Goal: Task Accomplishment & Management: Manage account settings

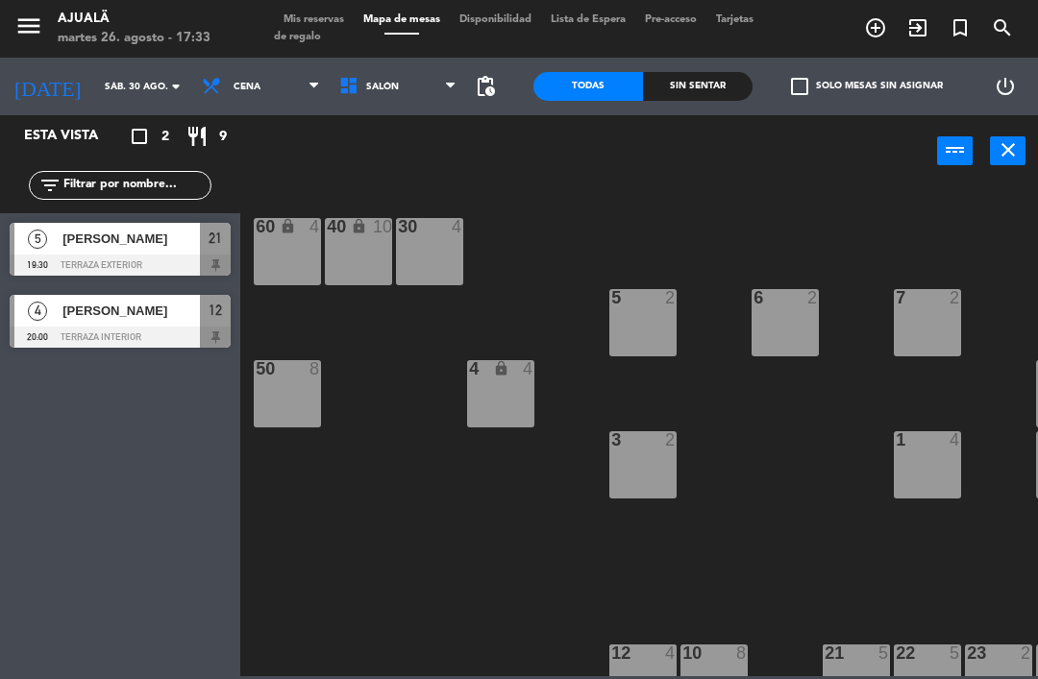
click at [176, 242] on span "[PERSON_NAME]" at bounding box center [130, 239] width 137 height 20
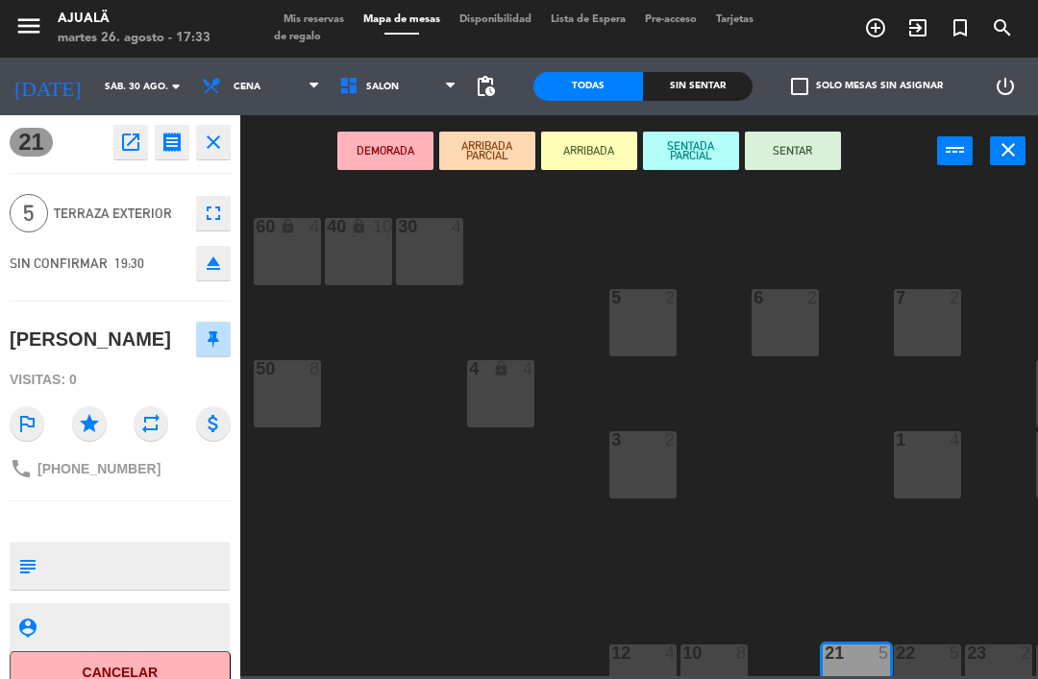
click at [119, 149] on icon "open_in_new" at bounding box center [130, 142] width 23 height 23
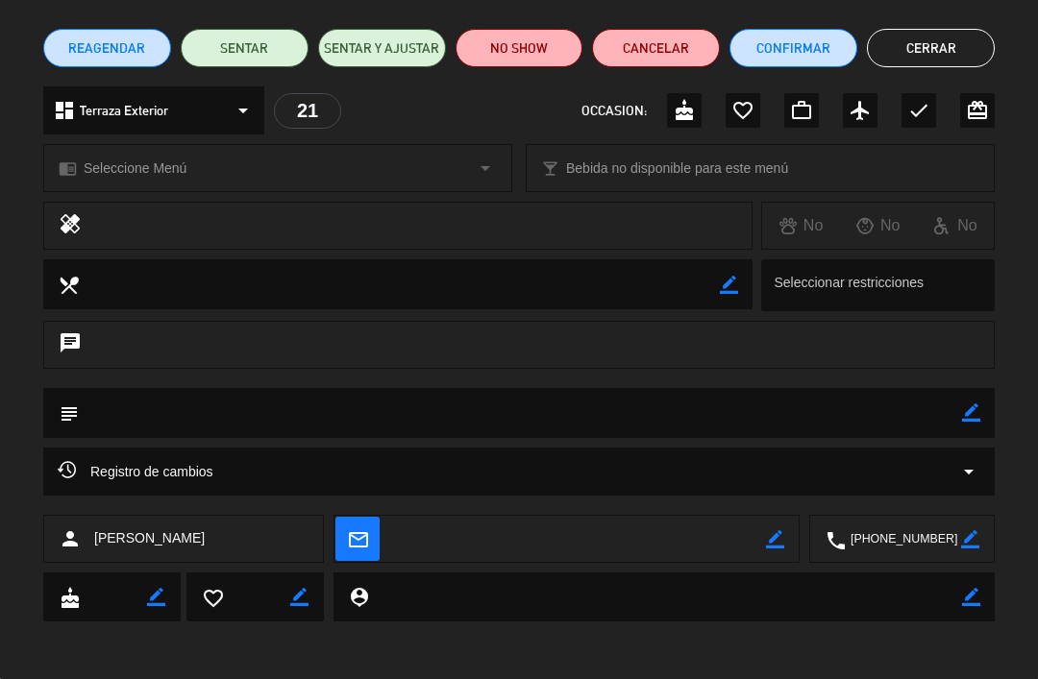
scroll to position [143, 0]
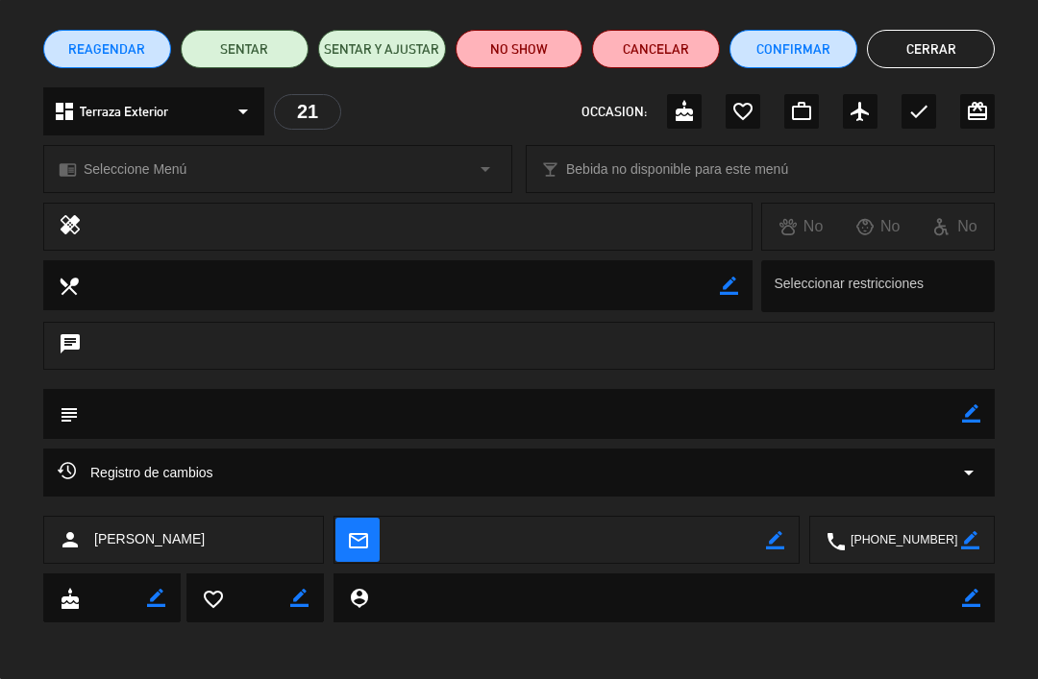
click at [457, 549] on textarea at bounding box center [579, 541] width 373 height 48
click at [529, 531] on textarea at bounding box center [579, 541] width 373 height 48
click at [775, 540] on icon "border_color" at bounding box center [775, 540] width 18 height 18
click at [669, 551] on textarea at bounding box center [579, 541] width 373 height 48
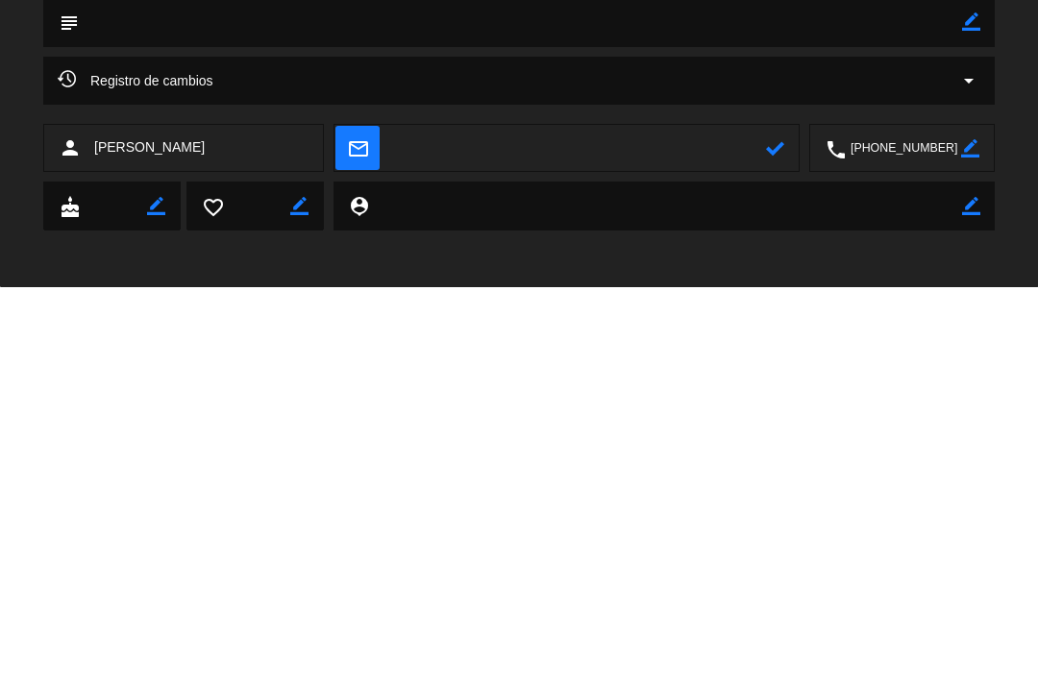
click at [607, 517] on textarea at bounding box center [579, 541] width 373 height 48
click at [596, 517] on textarea at bounding box center [579, 541] width 373 height 48
click at [575, 517] on textarea at bounding box center [579, 541] width 373 height 48
click at [606, 517] on textarea at bounding box center [579, 541] width 373 height 48
click at [772, 531] on icon at bounding box center [775, 540] width 18 height 18
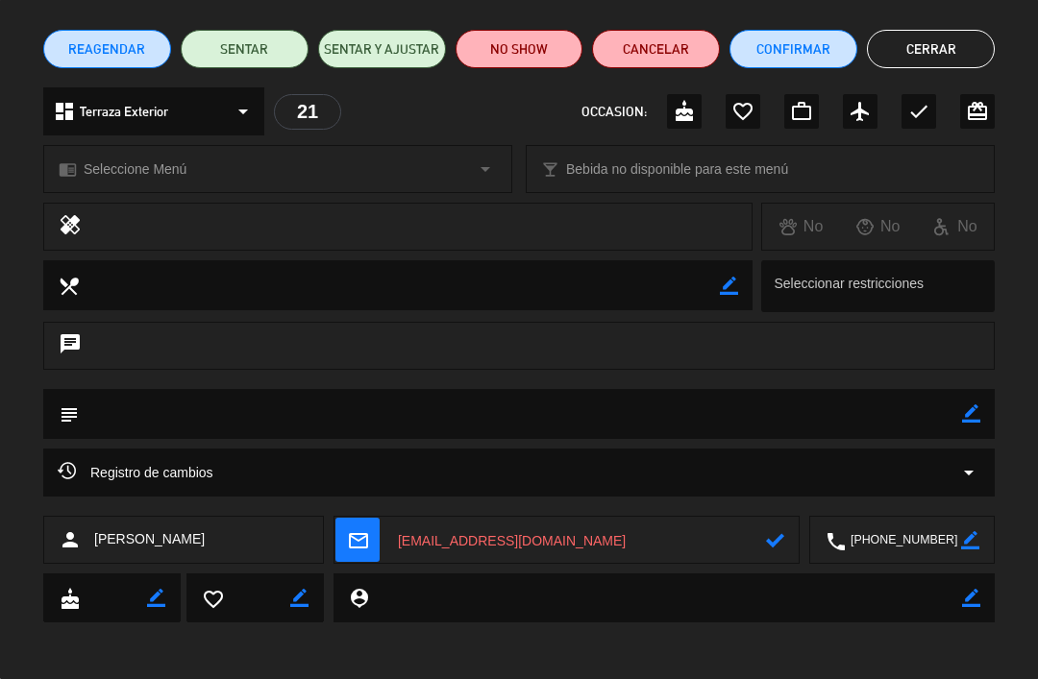
click at [771, 542] on icon at bounding box center [775, 540] width 18 height 18
click at [738, 517] on textarea at bounding box center [579, 541] width 373 height 48
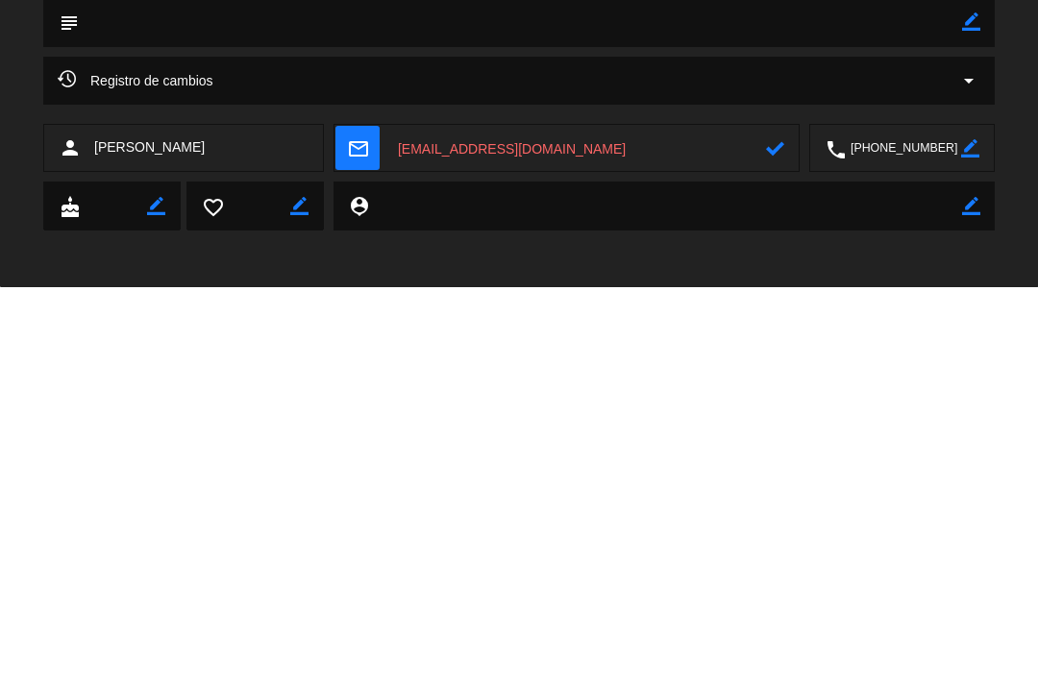
click at [764, 517] on textarea at bounding box center [579, 541] width 373 height 48
click at [408, 517] on textarea at bounding box center [579, 541] width 373 height 48
click at [429, 517] on textarea at bounding box center [579, 541] width 373 height 48
type textarea "[EMAIL_ADDRESS][DOMAIN_NAME]"
click at [780, 531] on icon at bounding box center [775, 540] width 18 height 18
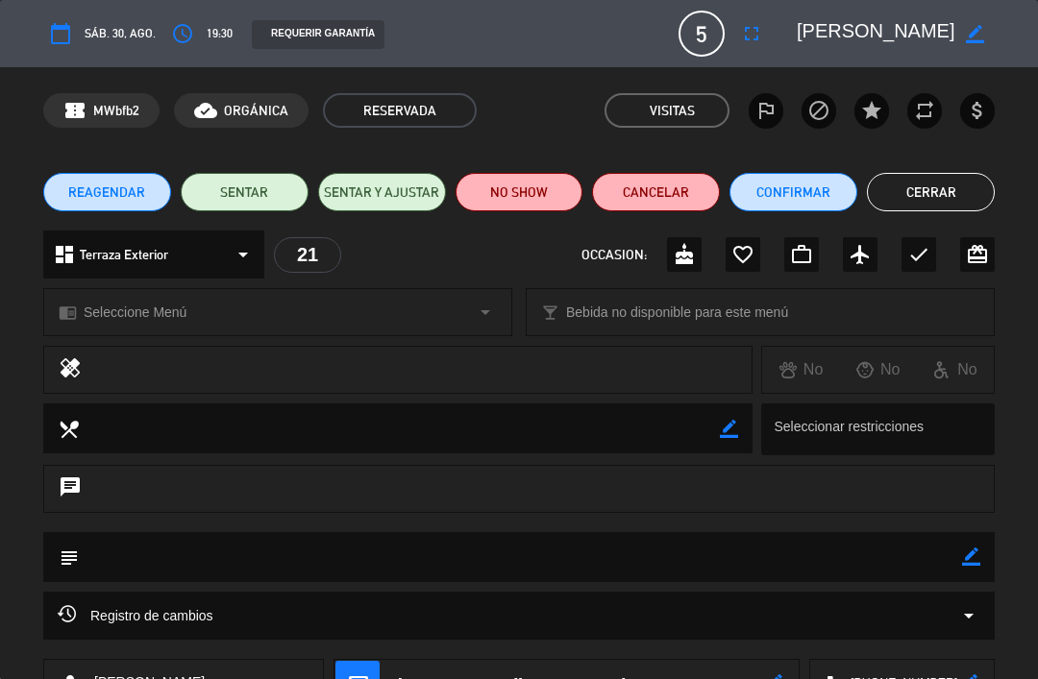
scroll to position [0, 0]
click at [800, 190] on button "Confirmar" at bounding box center [793, 192] width 128 height 38
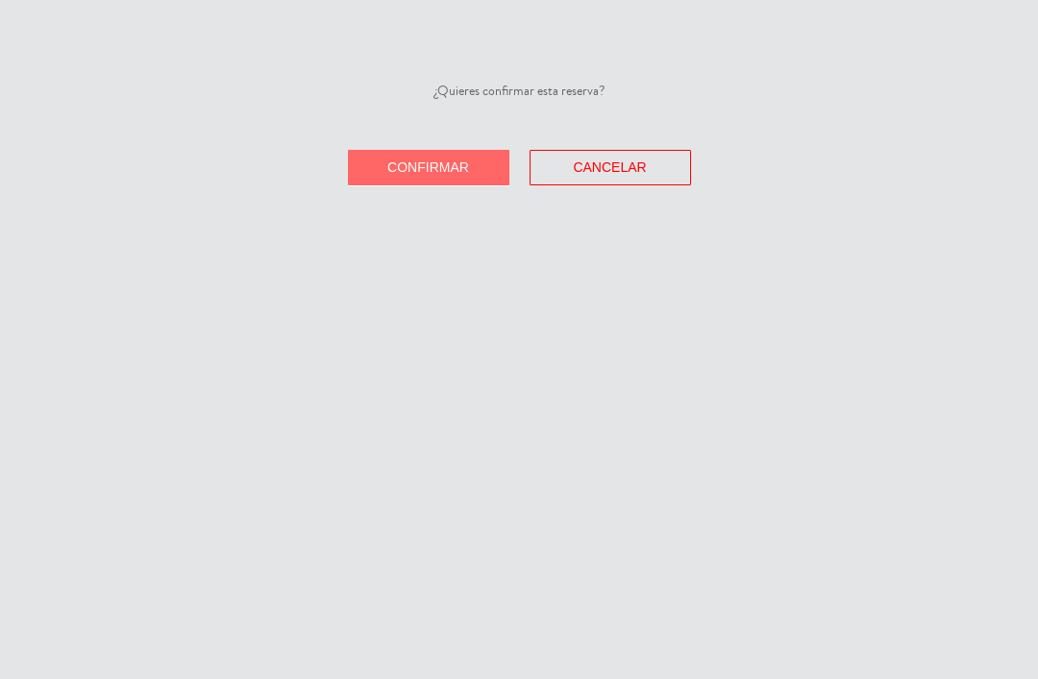
click at [457, 145] on div "¿Quieres confirmar esta reserva? Confirmar Cancelar" at bounding box center [519, 133] width 1038 height 105
click at [458, 154] on button "Confirmar" at bounding box center [428, 168] width 161 height 36
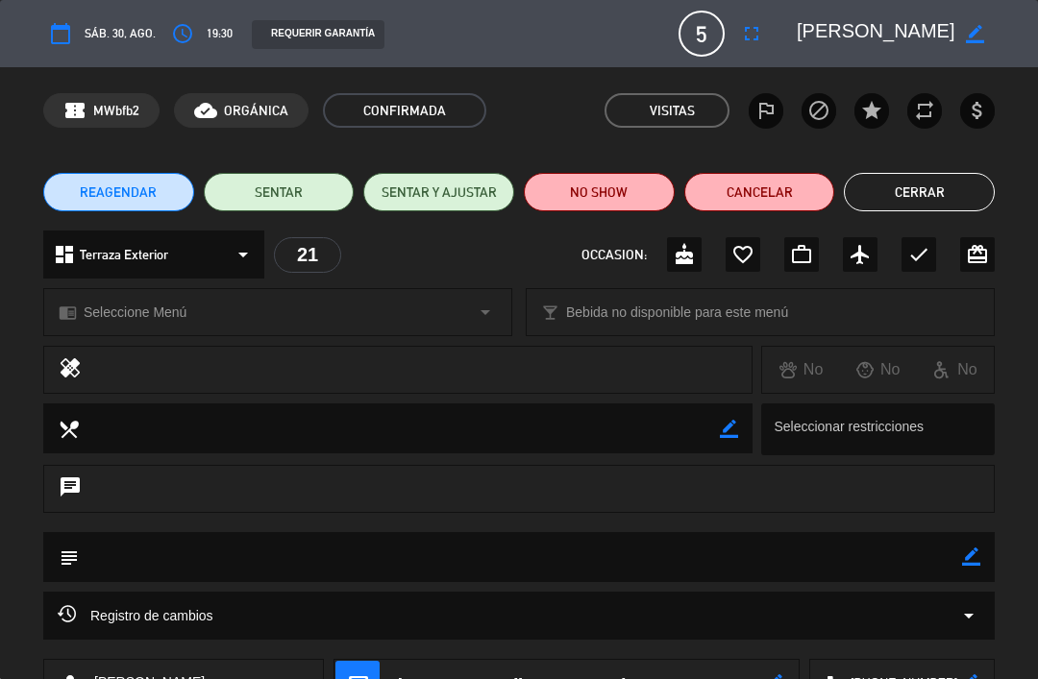
click at [911, 188] on button "Cerrar" at bounding box center [919, 192] width 151 height 38
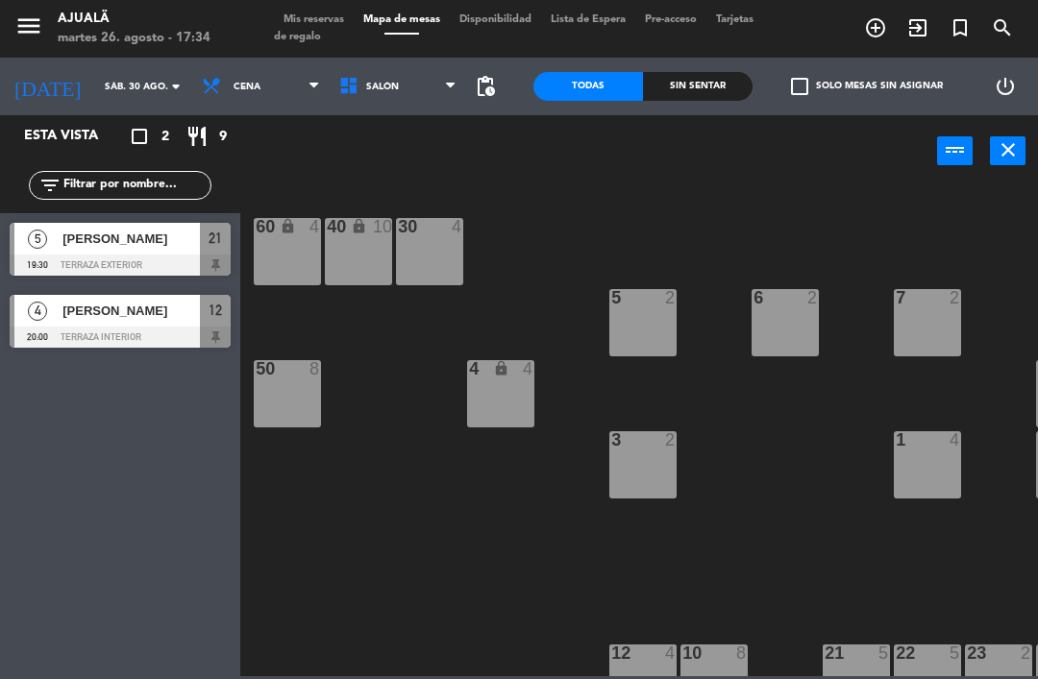
click at [184, 239] on span "[PERSON_NAME]" at bounding box center [130, 239] width 137 height 20
